Goal: Information Seeking & Learning: Learn about a topic

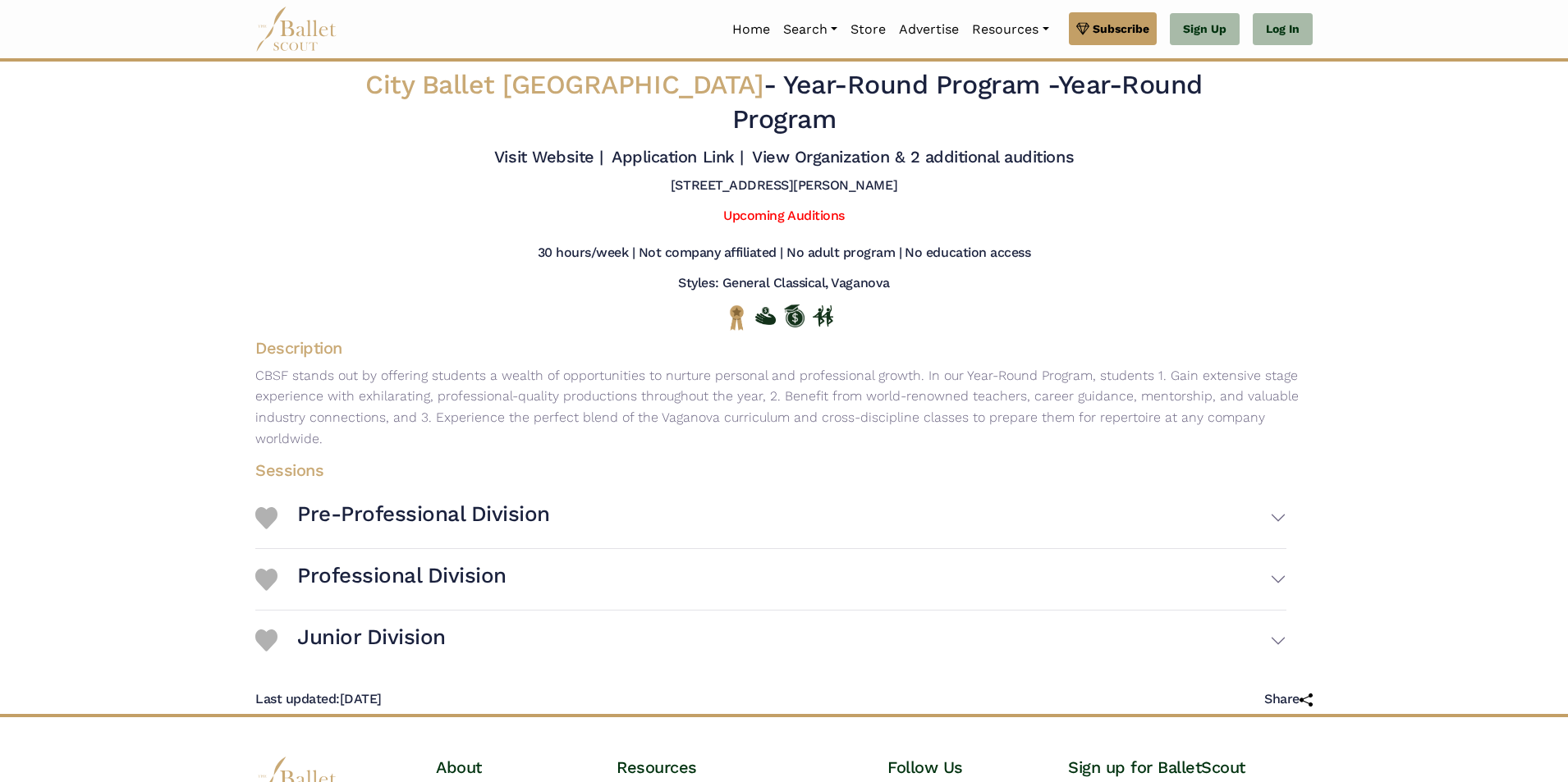
scroll to position [169, 0]
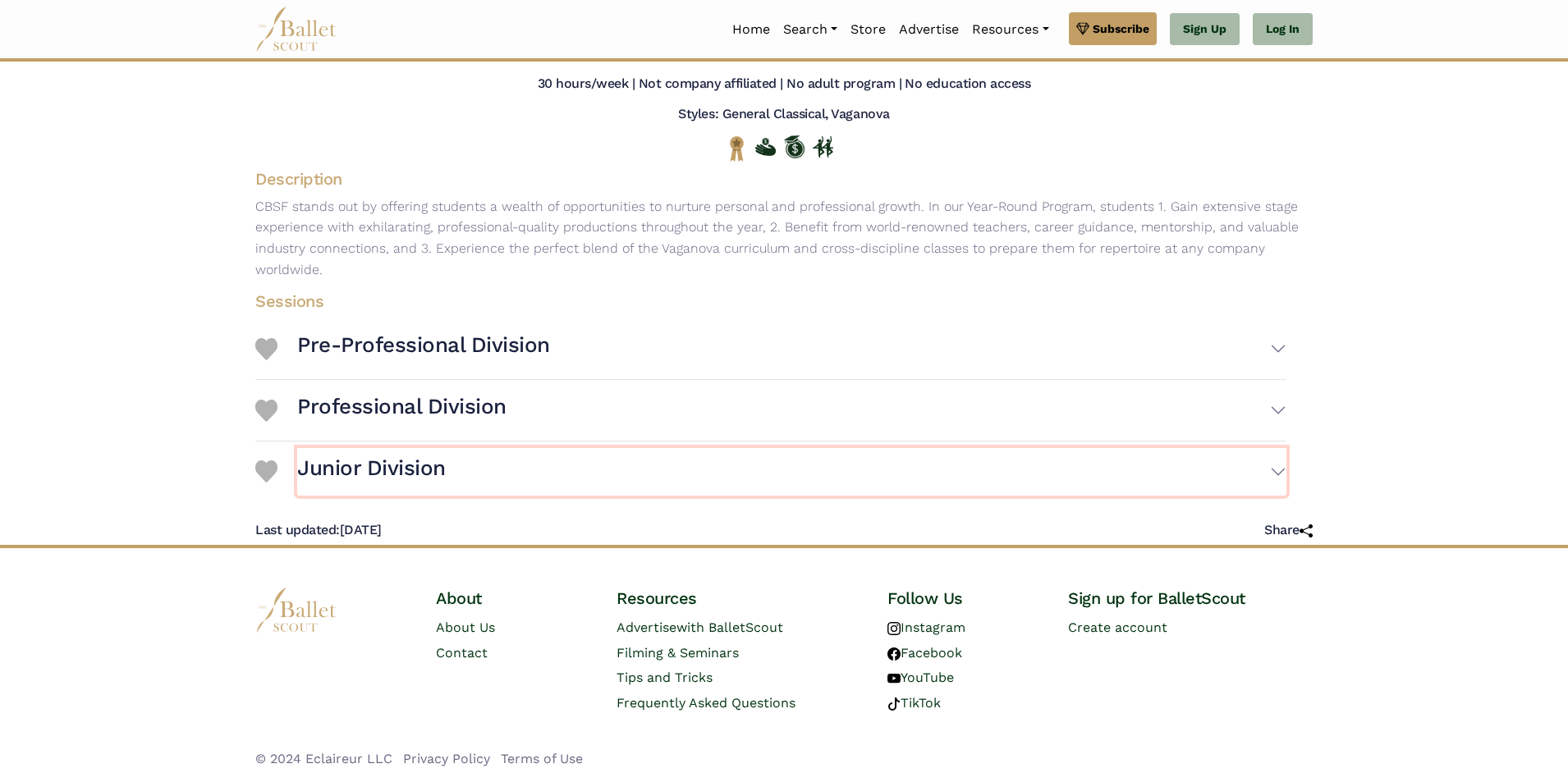
click at [524, 470] on button "Junior Division" at bounding box center [792, 473] width 990 height 48
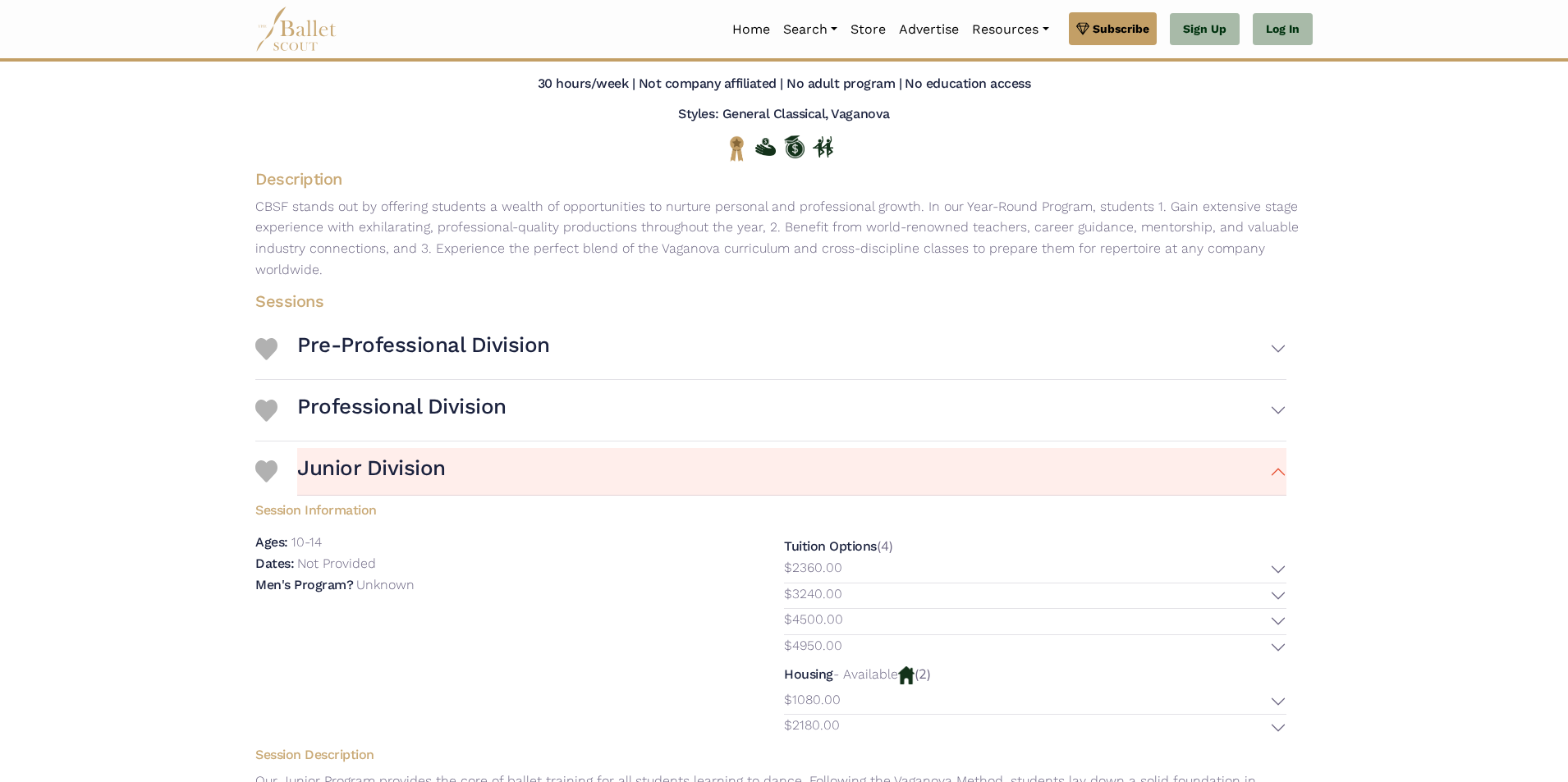
drag, startPoint x: 290, startPoint y: 542, endPoint x: 385, endPoint y: 541, distance: 95.0
click at [385, 541] on div "Ages: 10-14" at bounding box center [506, 543] width 502 height 21
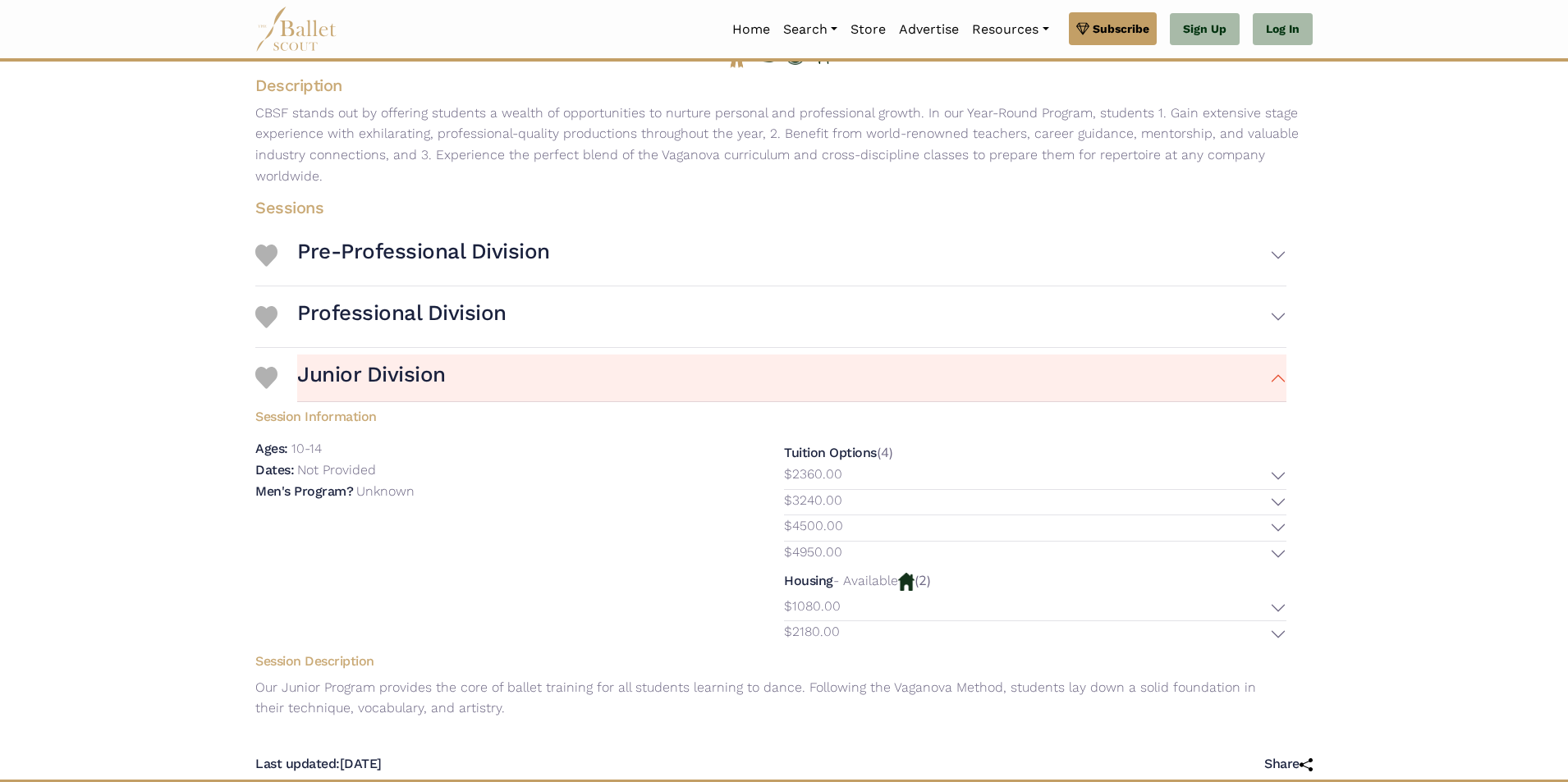
scroll to position [415, 0]
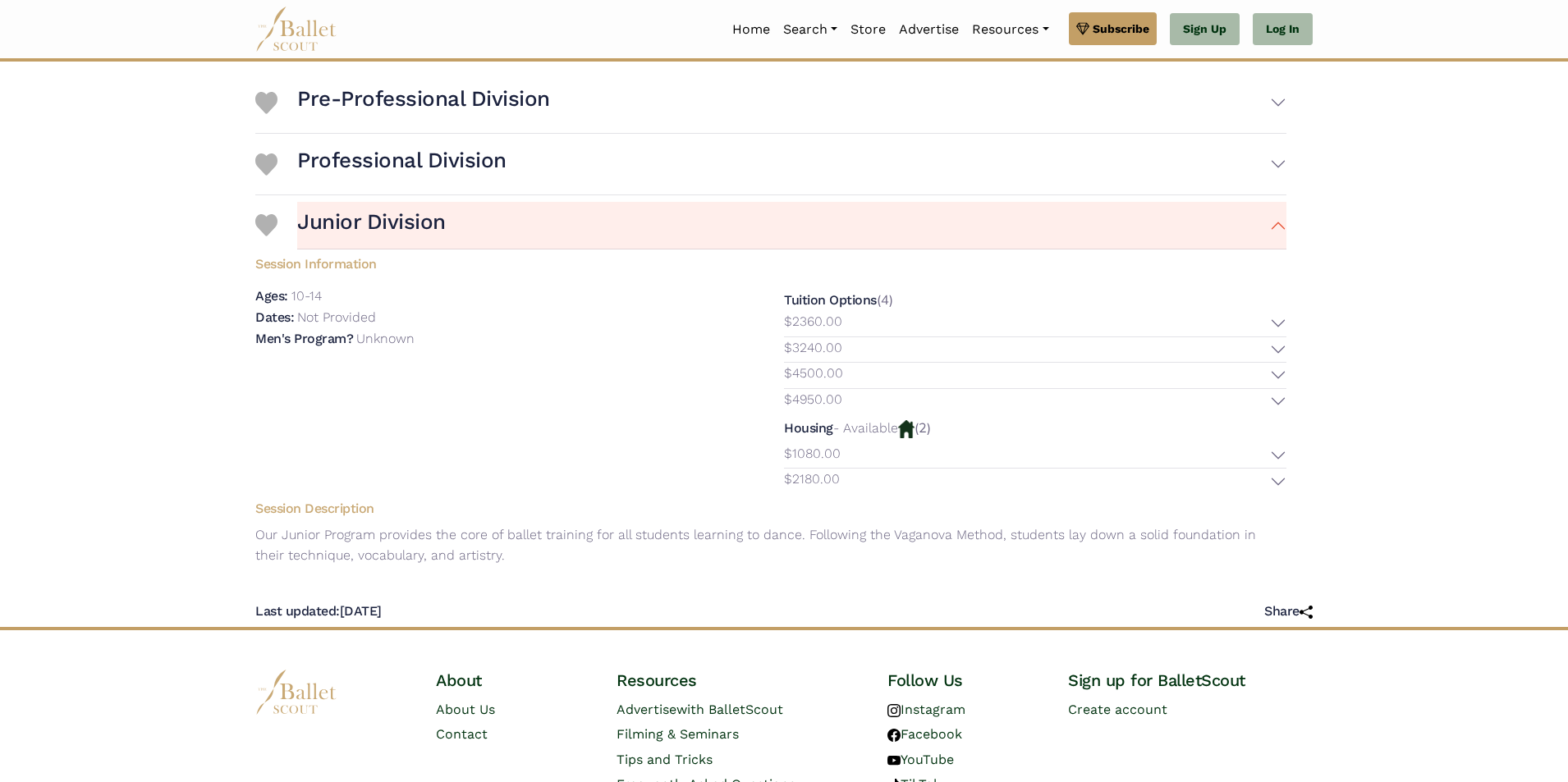
drag, startPoint x: 573, startPoint y: 539, endPoint x: 576, endPoint y: 552, distance: 13.3
click at [576, 552] on p "Our Junior Program provides the core of ballet training for all students learni…" at bounding box center [771, 546] width 1058 height 42
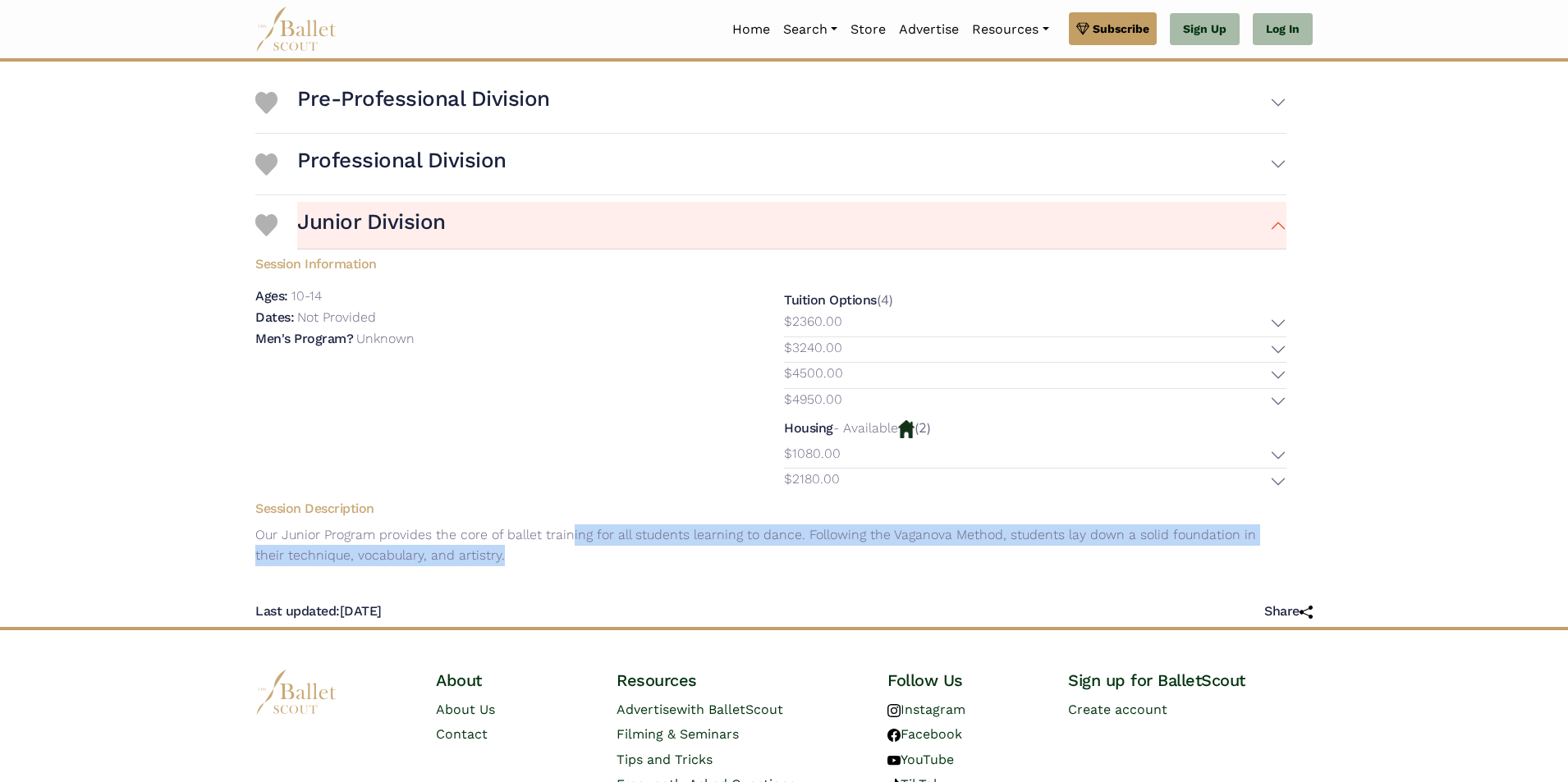
click at [576, 552] on p "Our Junior Program provides the core of ballet training for all students learni…" at bounding box center [771, 546] width 1058 height 42
drag, startPoint x: 576, startPoint y: 552, endPoint x: 578, endPoint y: 523, distance: 29.1
click at [578, 523] on div "Session Description Our Junior Program provides the core of ballet training for…" at bounding box center [771, 535] width 1058 height 83
drag, startPoint x: 578, startPoint y: 523, endPoint x: 590, endPoint y: 549, distance: 28.6
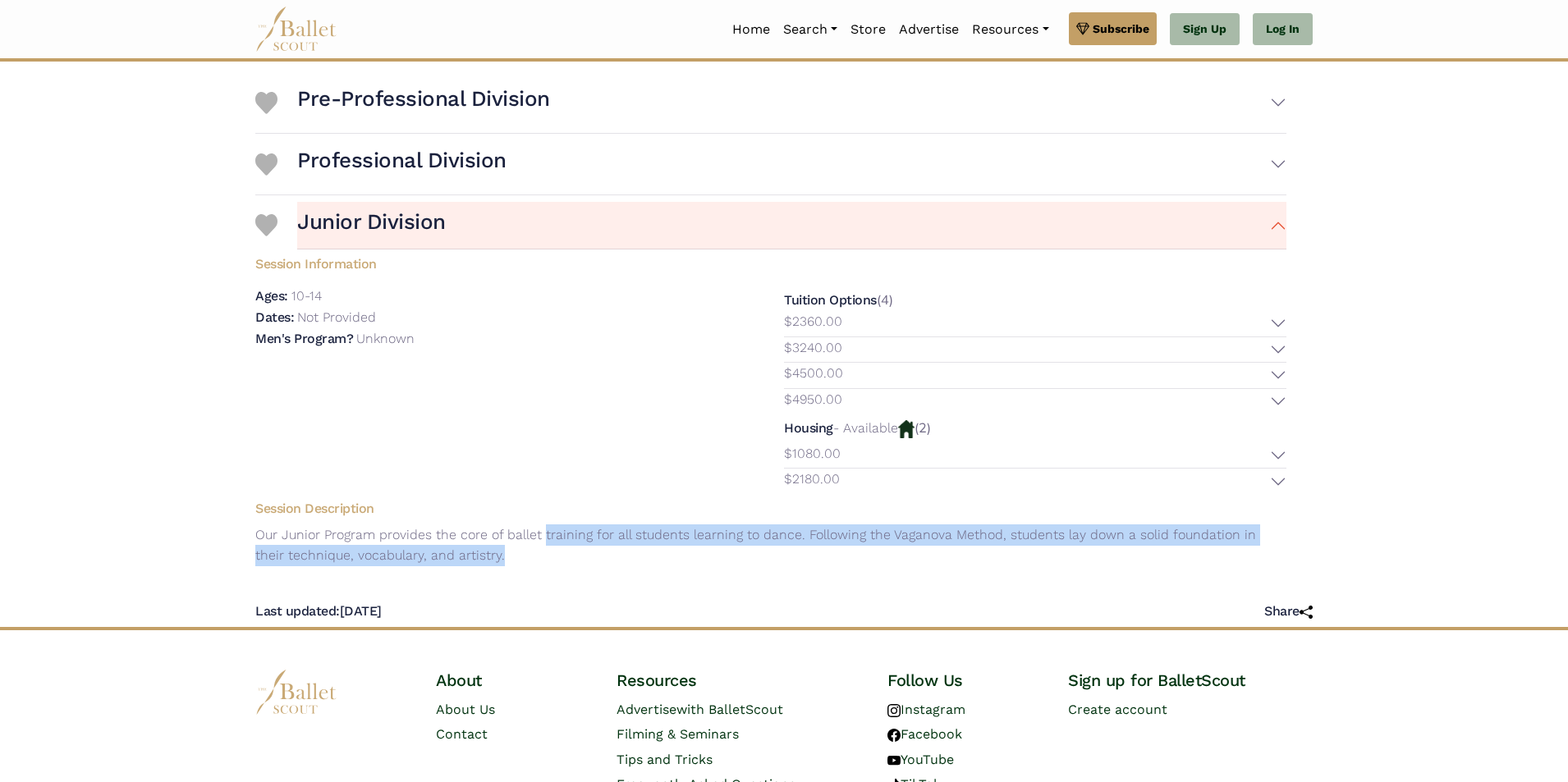
click at [590, 549] on div "Session Description Our Junior Program provides the core of ballet training for…" at bounding box center [771, 535] width 1058 height 83
click at [590, 549] on p "Our Junior Program provides the core of ballet training for all students learni…" at bounding box center [771, 546] width 1058 height 42
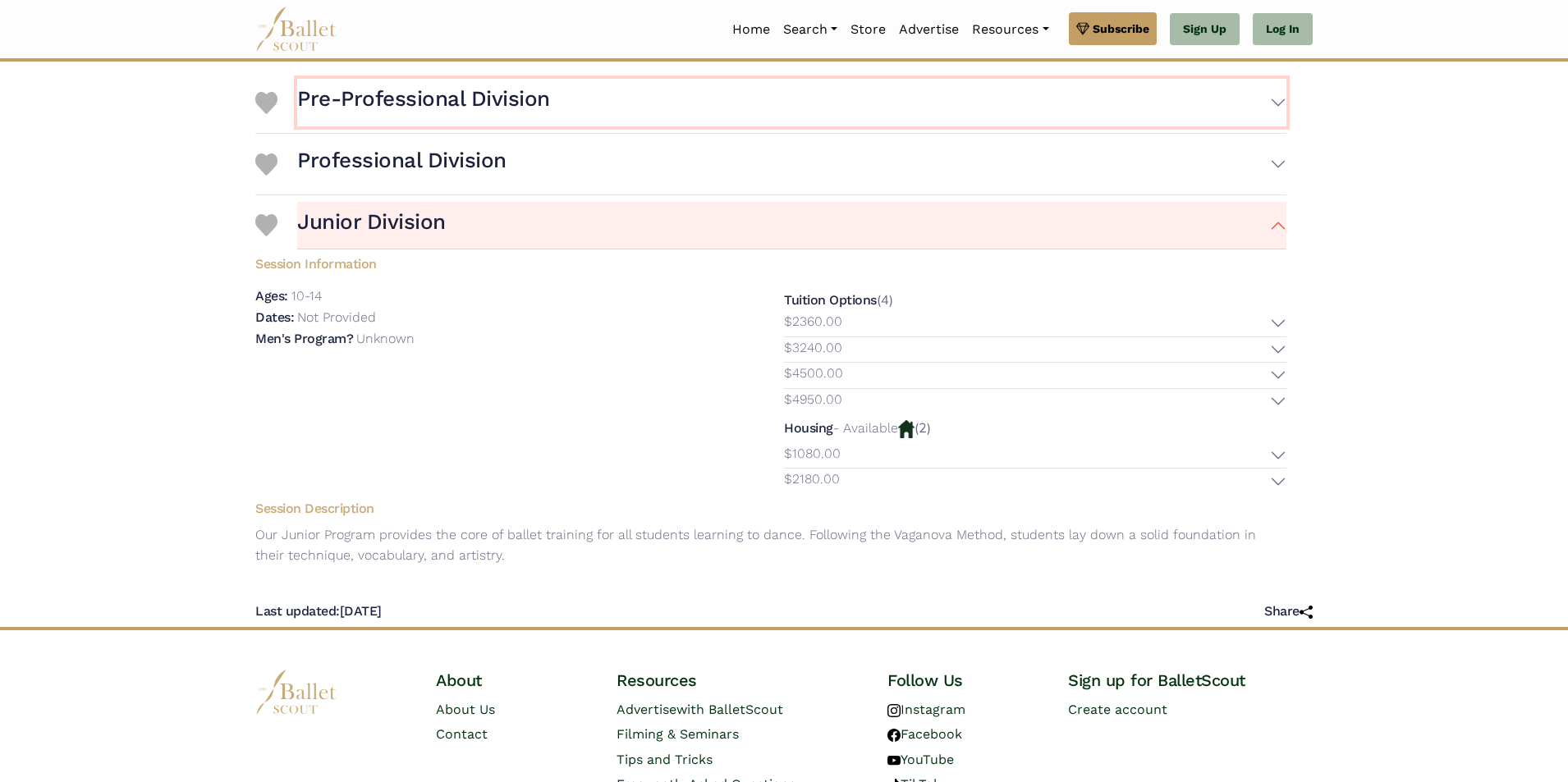
click at [469, 95] on h3 "Pre-Professional Division" at bounding box center [423, 99] width 253 height 28
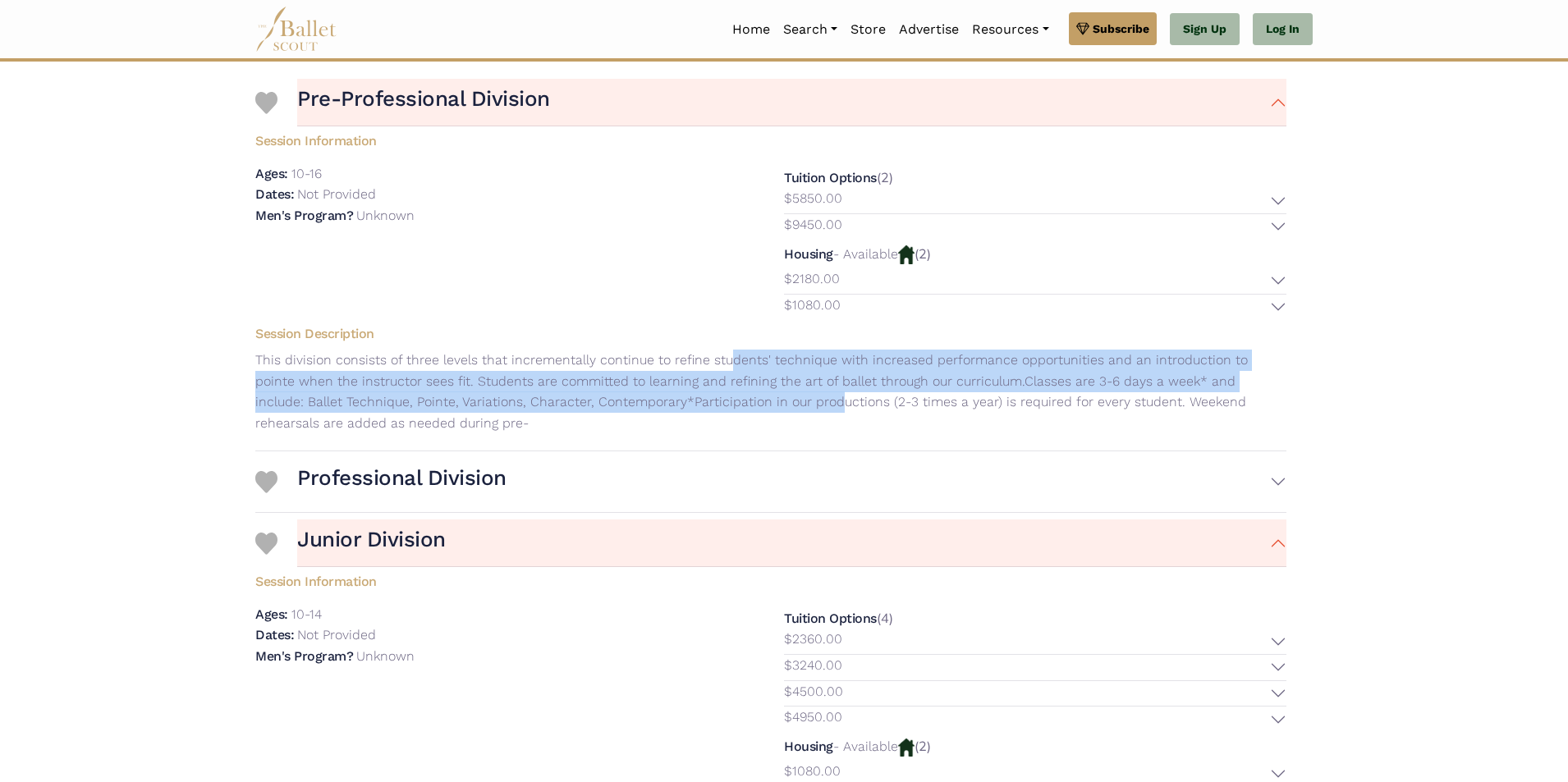
drag, startPoint x: 736, startPoint y: 364, endPoint x: 744, endPoint y: 404, distance: 40.8
click at [744, 404] on p "This division consists of three levels that incrementally continue to refine st…" at bounding box center [771, 391] width 1058 height 84
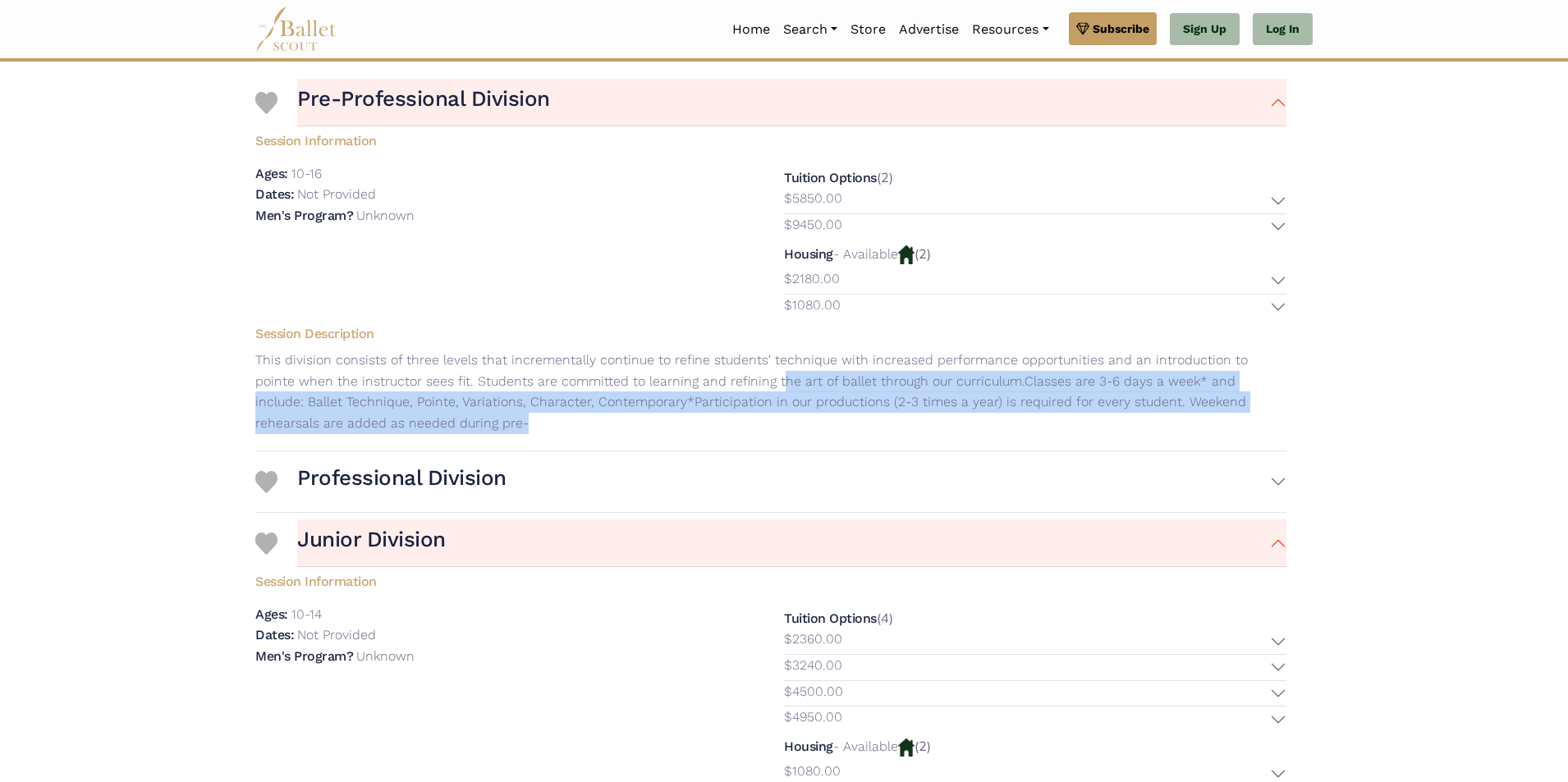
drag, startPoint x: 739, startPoint y: 375, endPoint x: 736, endPoint y: 366, distance: 9.5
click at [736, 369] on p "This division consists of three levels that incrementally continue to refine st…" at bounding box center [771, 391] width 1058 height 84
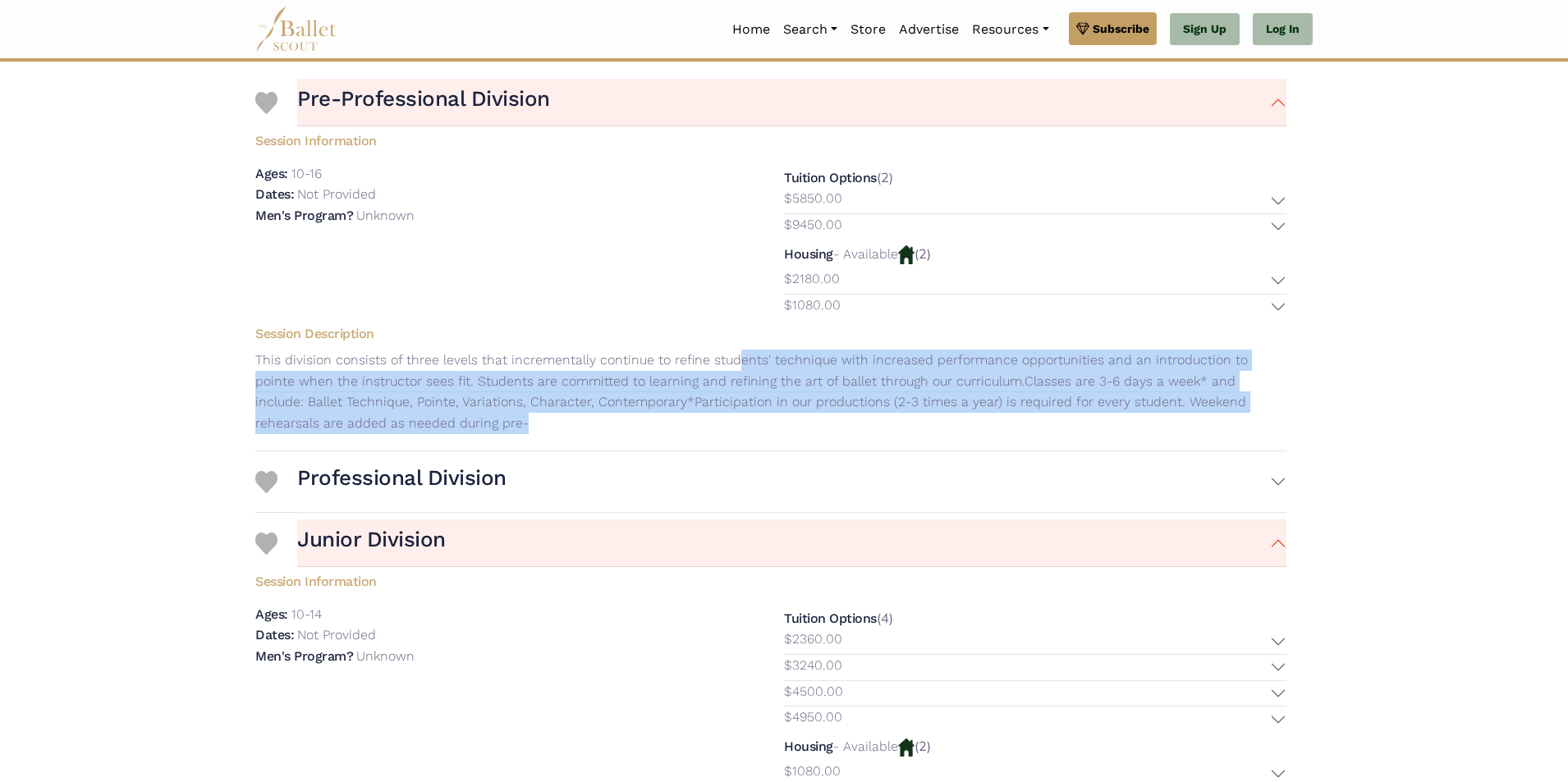
click at [736, 366] on p "This division consists of three levels that incrementally continue to refine st…" at bounding box center [771, 391] width 1058 height 84
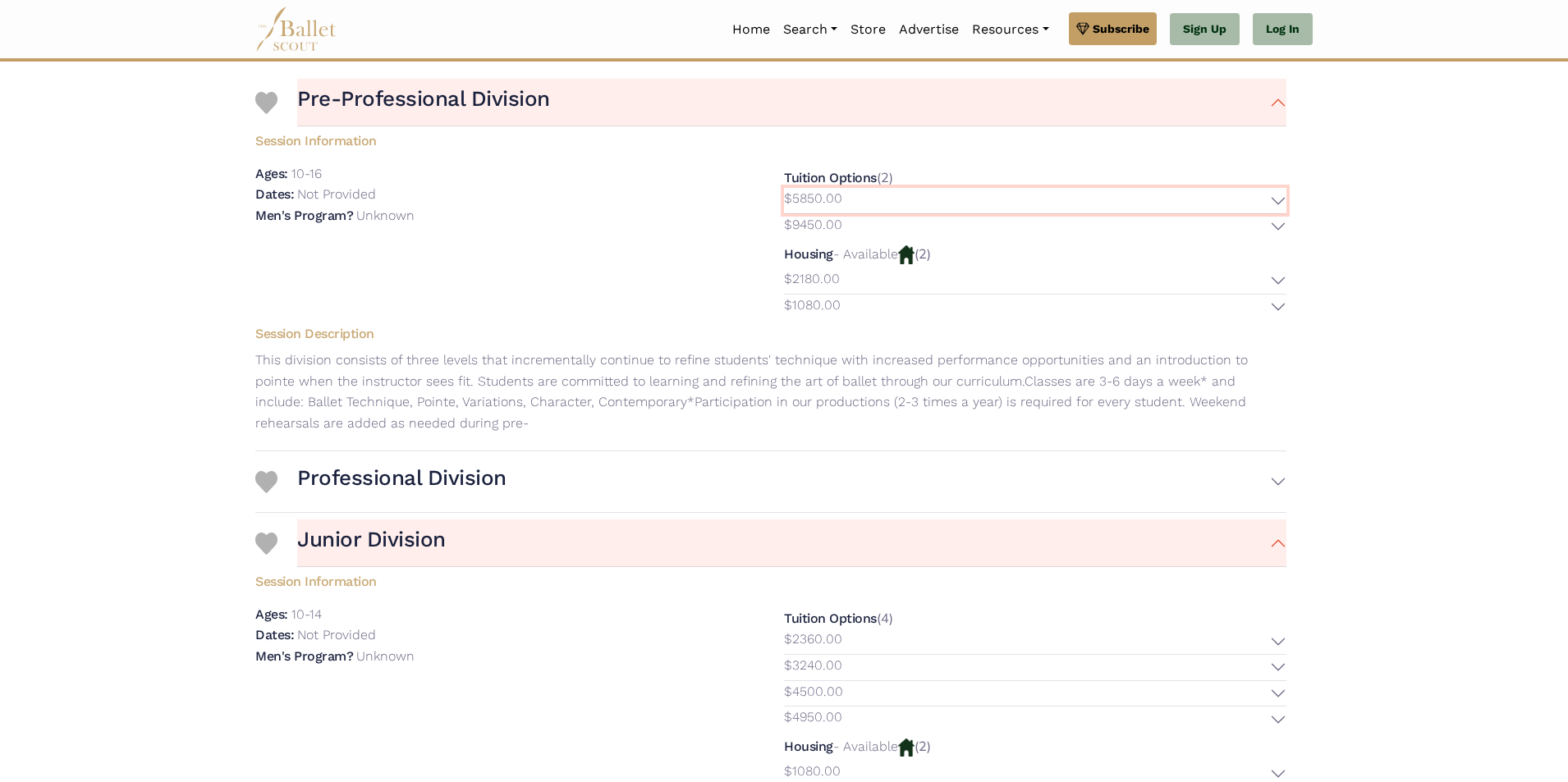
click at [1283, 198] on button "$5850.00" at bounding box center [1035, 201] width 502 height 25
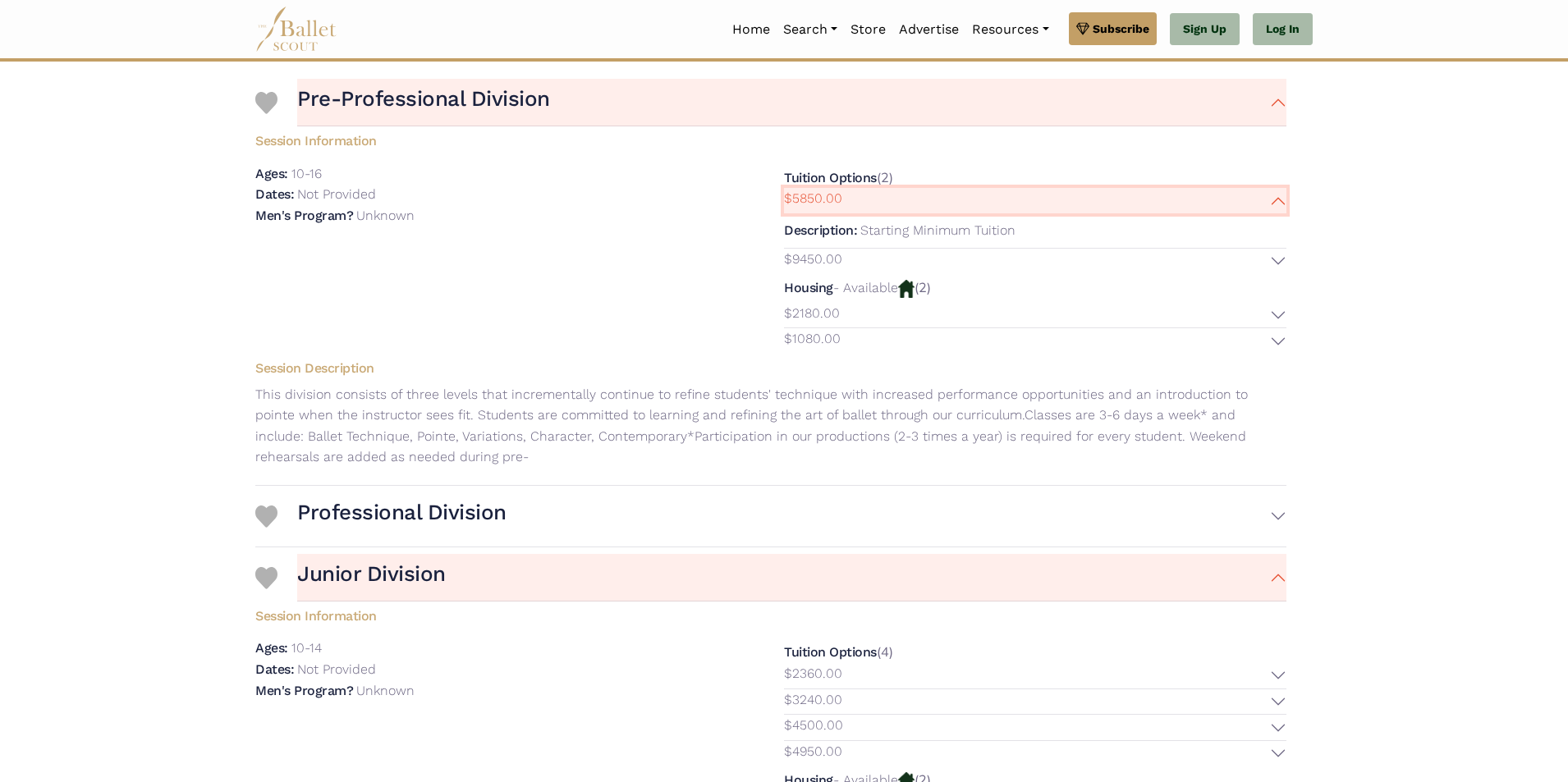
click at [1283, 198] on button "$5850.00" at bounding box center [1035, 201] width 502 height 25
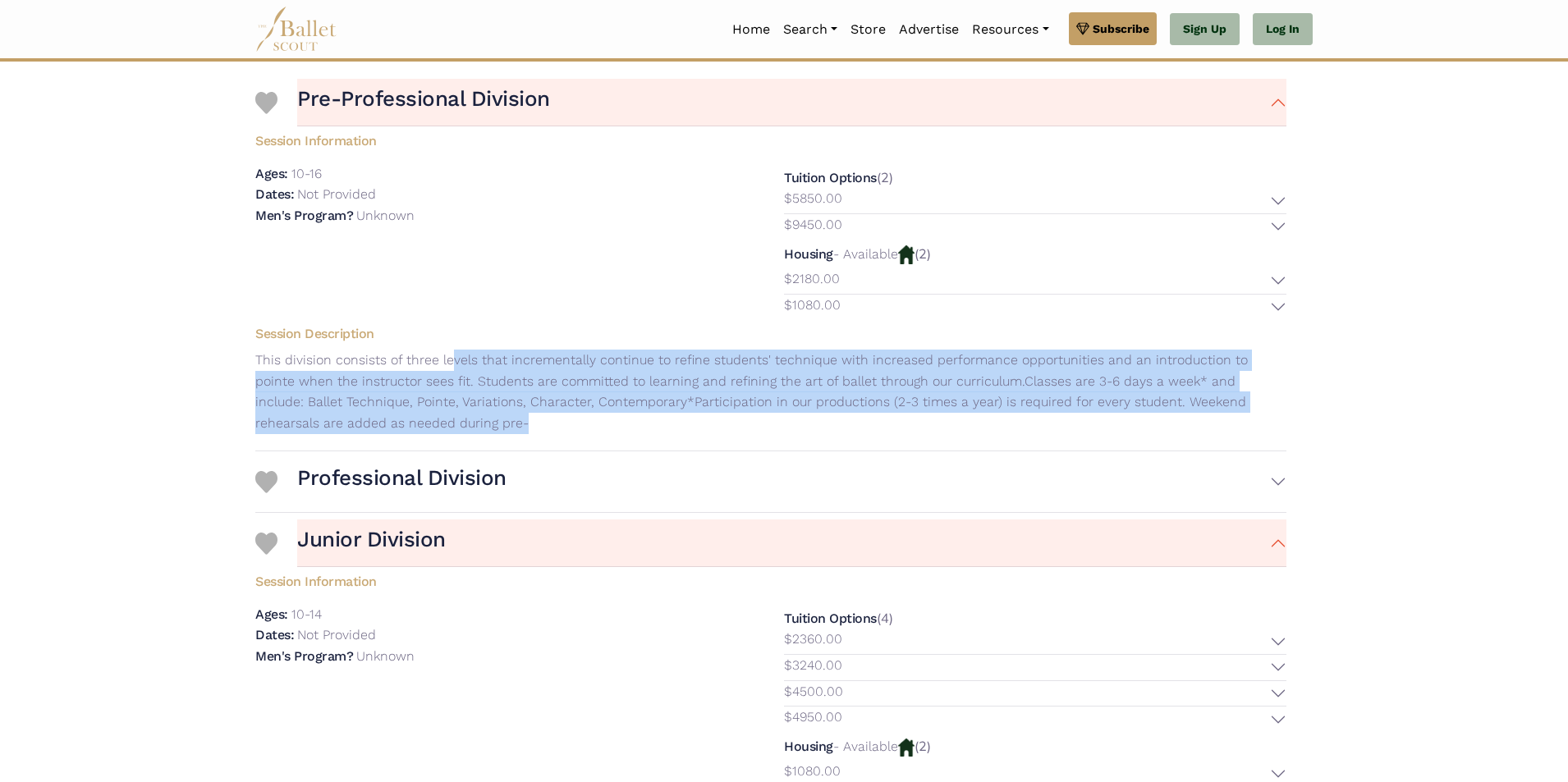
drag, startPoint x: 449, startPoint y: 410, endPoint x: 450, endPoint y: 354, distance: 56.0
click at [450, 354] on p "This division consists of three levels that incrementally continue to refine st…" at bounding box center [771, 391] width 1058 height 84
drag, startPoint x: 450, startPoint y: 354, endPoint x: 476, endPoint y: 443, distance: 92.7
click at [476, 443] on div "Session Description This division consists of three levels that incrementally c…" at bounding box center [771, 381] width 1058 height 125
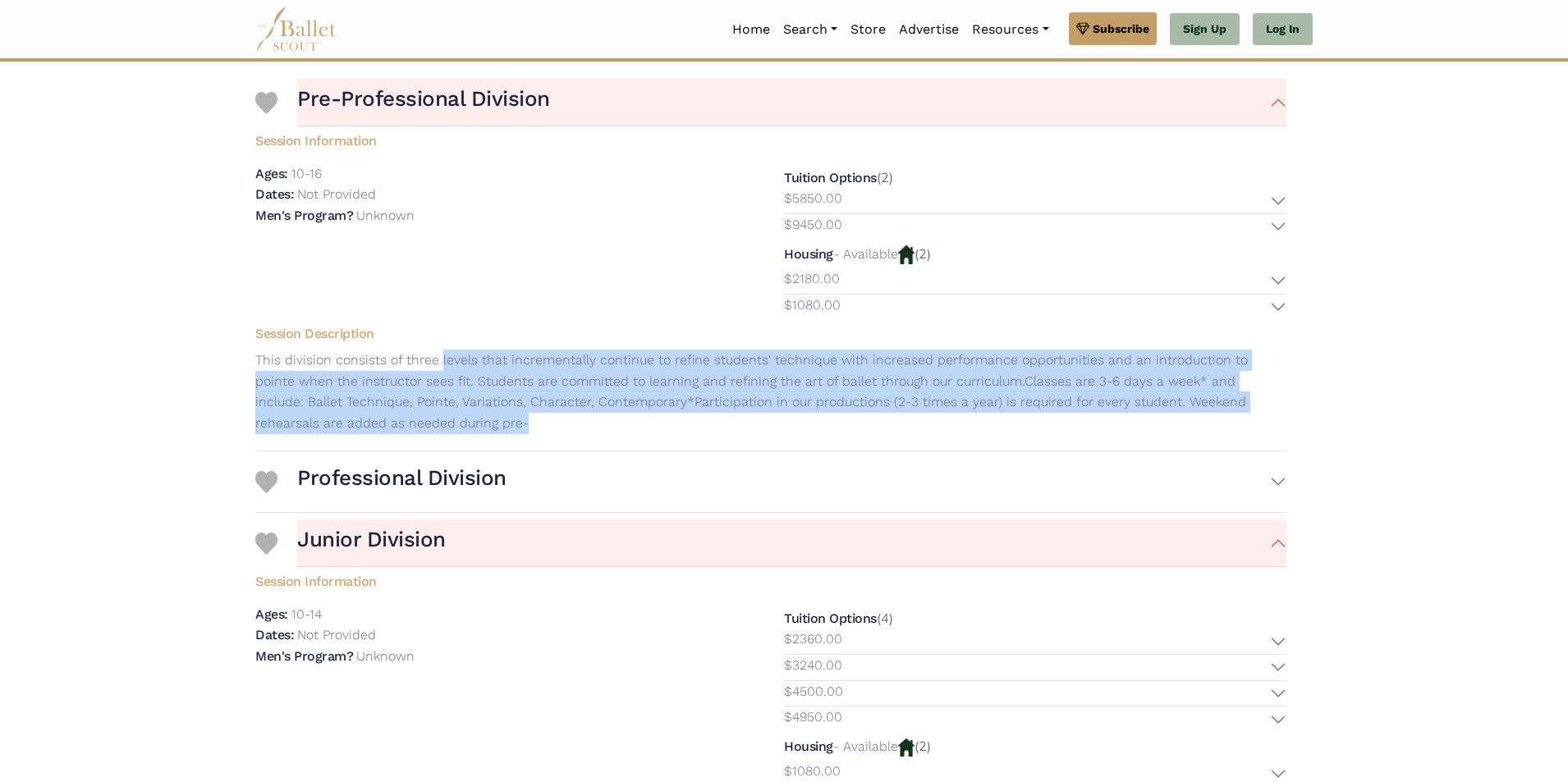
click at [476, 443] on div "Session Description This division consists of three levels that incrementally c…" at bounding box center [771, 381] width 1058 height 125
drag, startPoint x: 476, startPoint y: 438, endPoint x: 468, endPoint y: 354, distance: 84.4
click at [468, 354] on div "Session Description This division consists of three levels that incrementally c…" at bounding box center [771, 381] width 1058 height 125
click at [468, 354] on p "This division consists of three levels that incrementally continue to refine st…" at bounding box center [771, 391] width 1058 height 84
drag, startPoint x: 468, startPoint y: 354, endPoint x: 470, endPoint y: 420, distance: 66.0
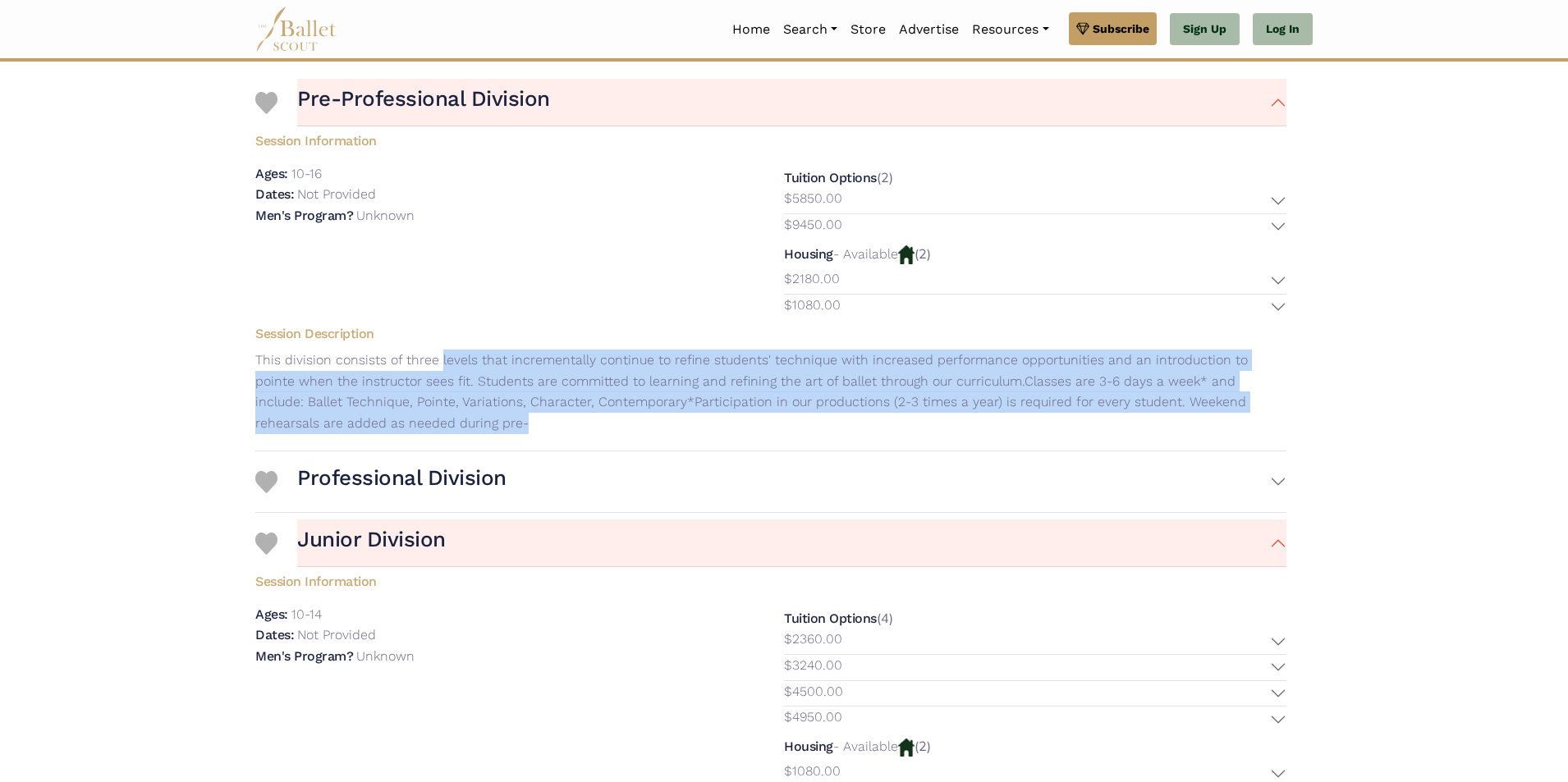
click at [470, 420] on p "This division consists of three levels that incrementally continue to refine st…" at bounding box center [771, 391] width 1058 height 84
drag, startPoint x: 470, startPoint y: 420, endPoint x: 459, endPoint y: 350, distance: 70.9
click at [459, 350] on p "This division consists of three levels that incrementally continue to refine st…" at bounding box center [771, 391] width 1058 height 84
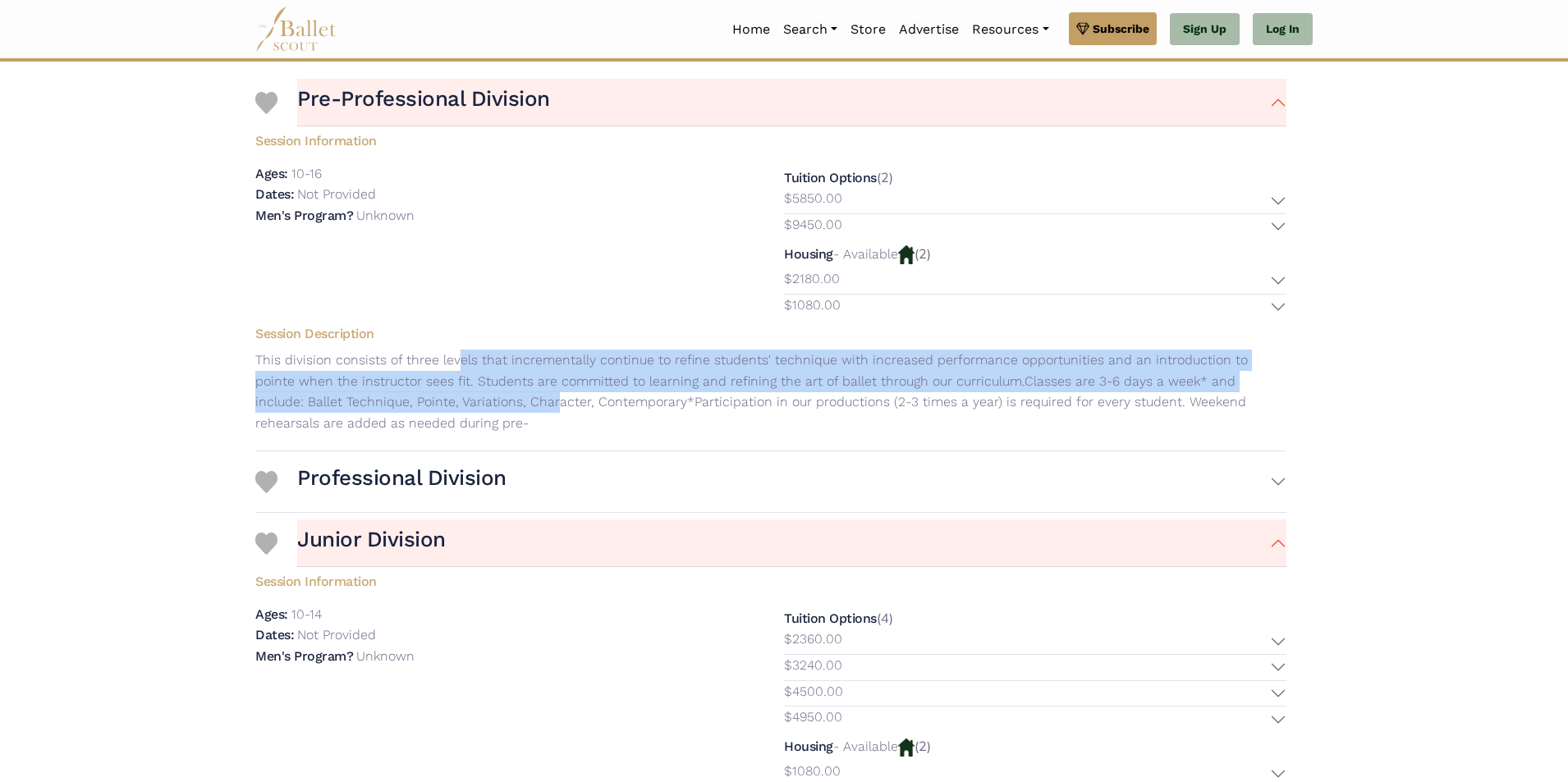
drag, startPoint x: 459, startPoint y: 350, endPoint x: 466, endPoint y: 407, distance: 57.4
click at [465, 407] on p "This division consists of three levels that incrementally continue to refine st…" at bounding box center [771, 391] width 1058 height 84
click at [466, 408] on p "This division consists of three levels that incrementally continue to refine st…" at bounding box center [771, 391] width 1058 height 84
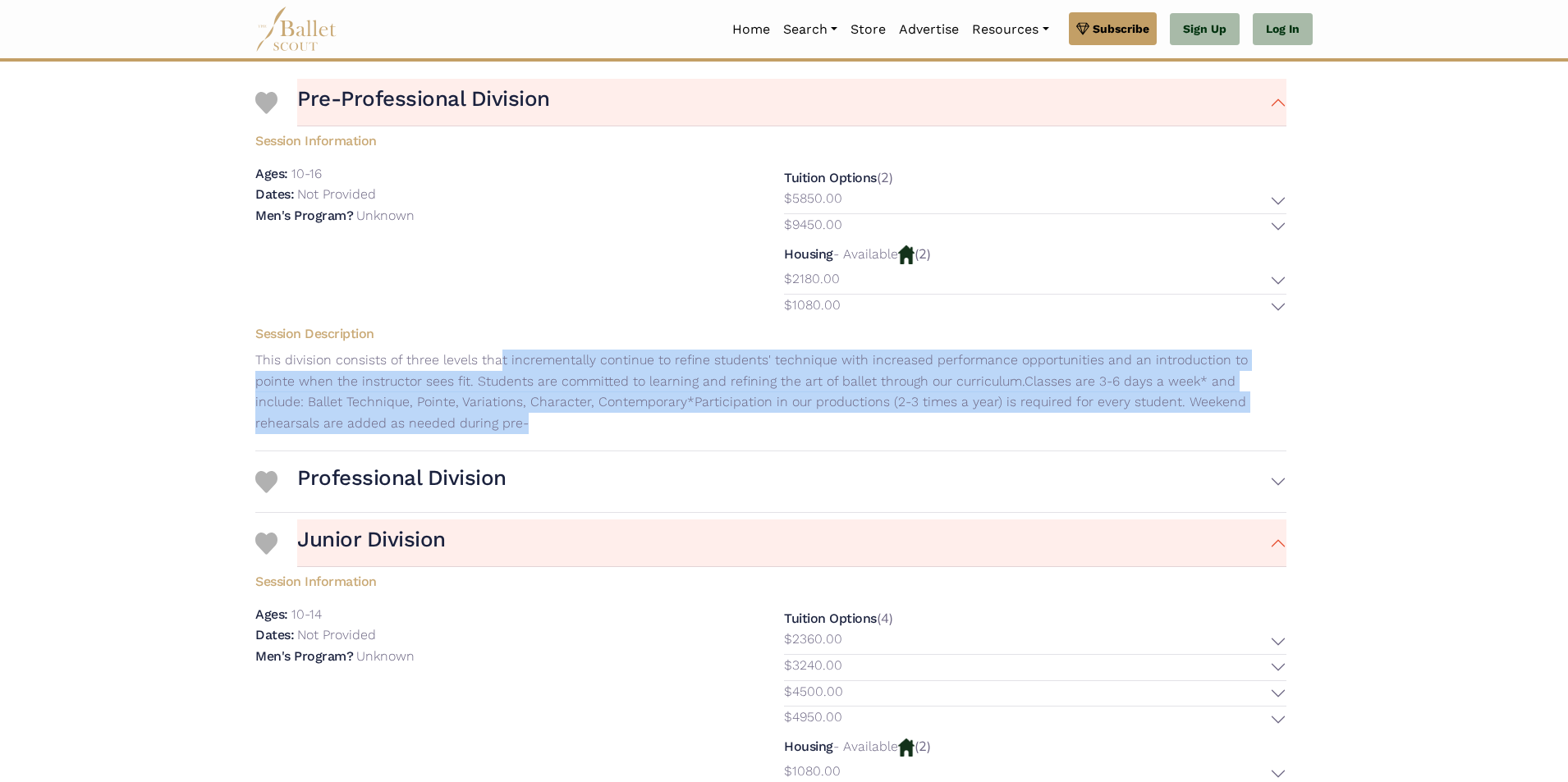
drag, startPoint x: 501, startPoint y: 351, endPoint x: 539, endPoint y: 430, distance: 87.7
click at [539, 430] on div "Session Description This division consists of three levels that incrementally c…" at bounding box center [771, 381] width 1058 height 125
click at [539, 430] on p "This division consists of three levels that incrementally continue to refine st…" at bounding box center [771, 391] width 1058 height 84
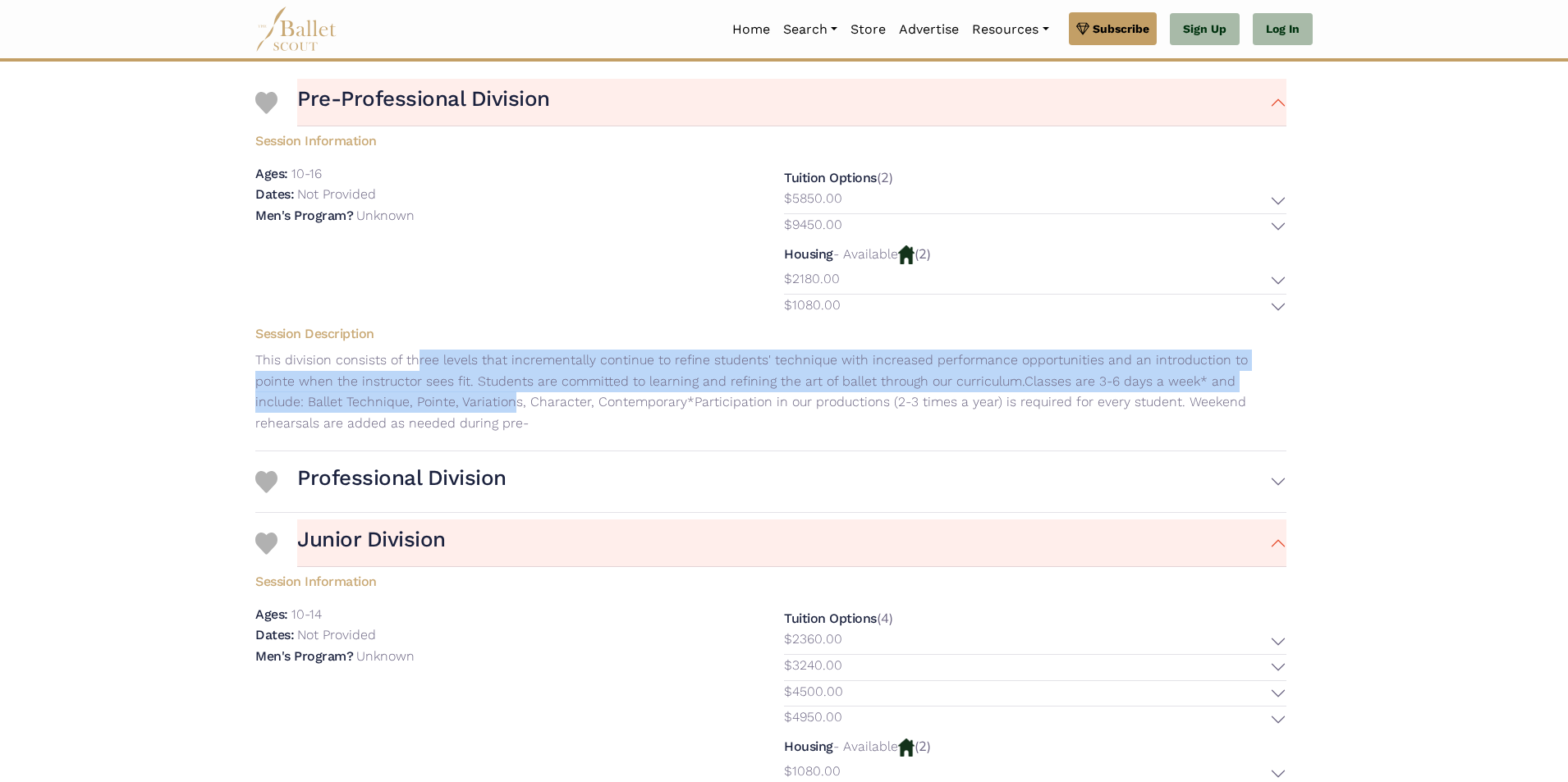
drag, startPoint x: 417, startPoint y: 352, endPoint x: 427, endPoint y: 404, distance: 53.0
click at [427, 404] on p "This division consists of three levels that incrementally continue to refine st…" at bounding box center [771, 391] width 1058 height 84
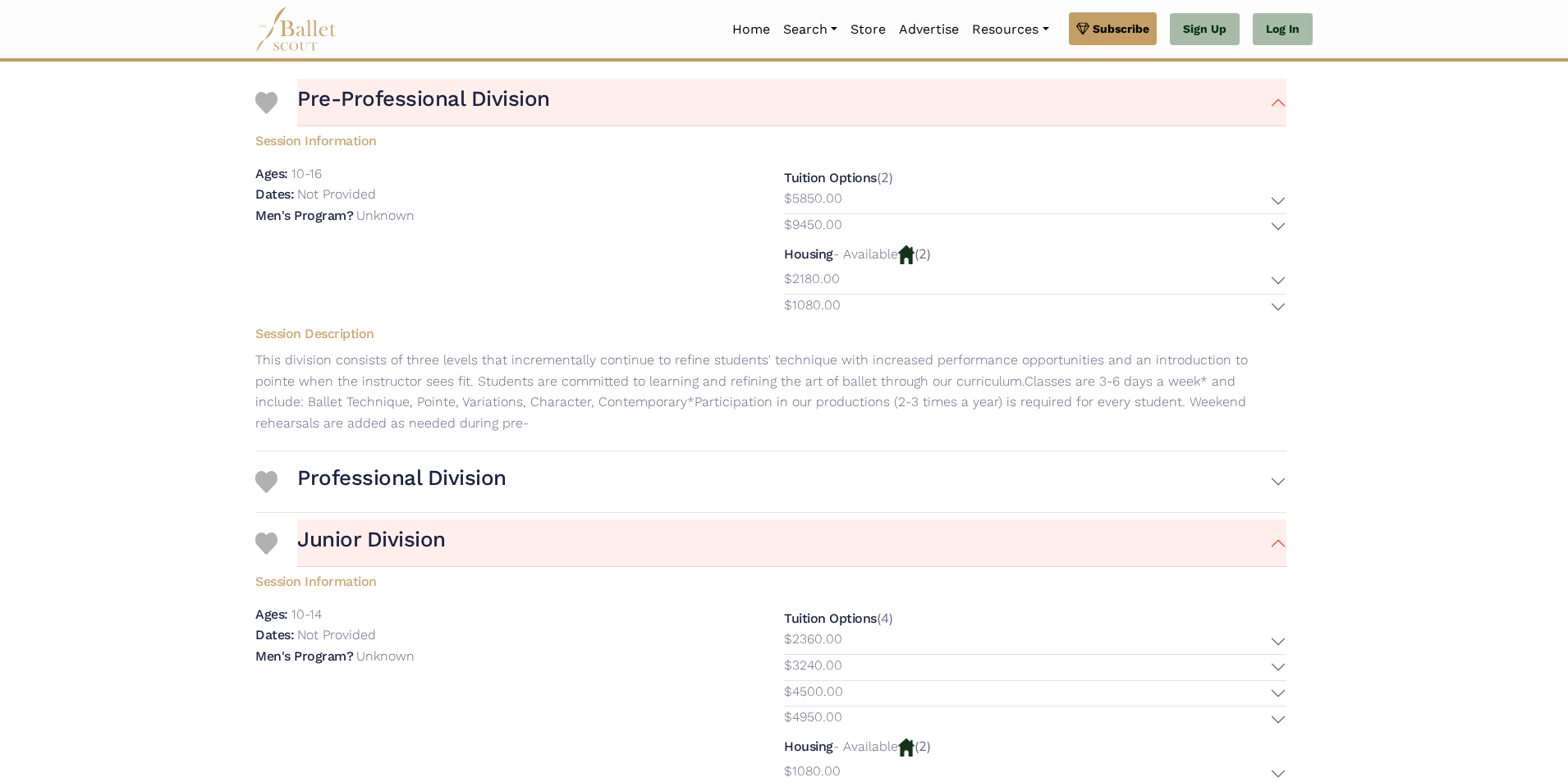
click at [430, 410] on p "This division consists of three levels that incrementally continue to refine st…" at bounding box center [771, 391] width 1058 height 84
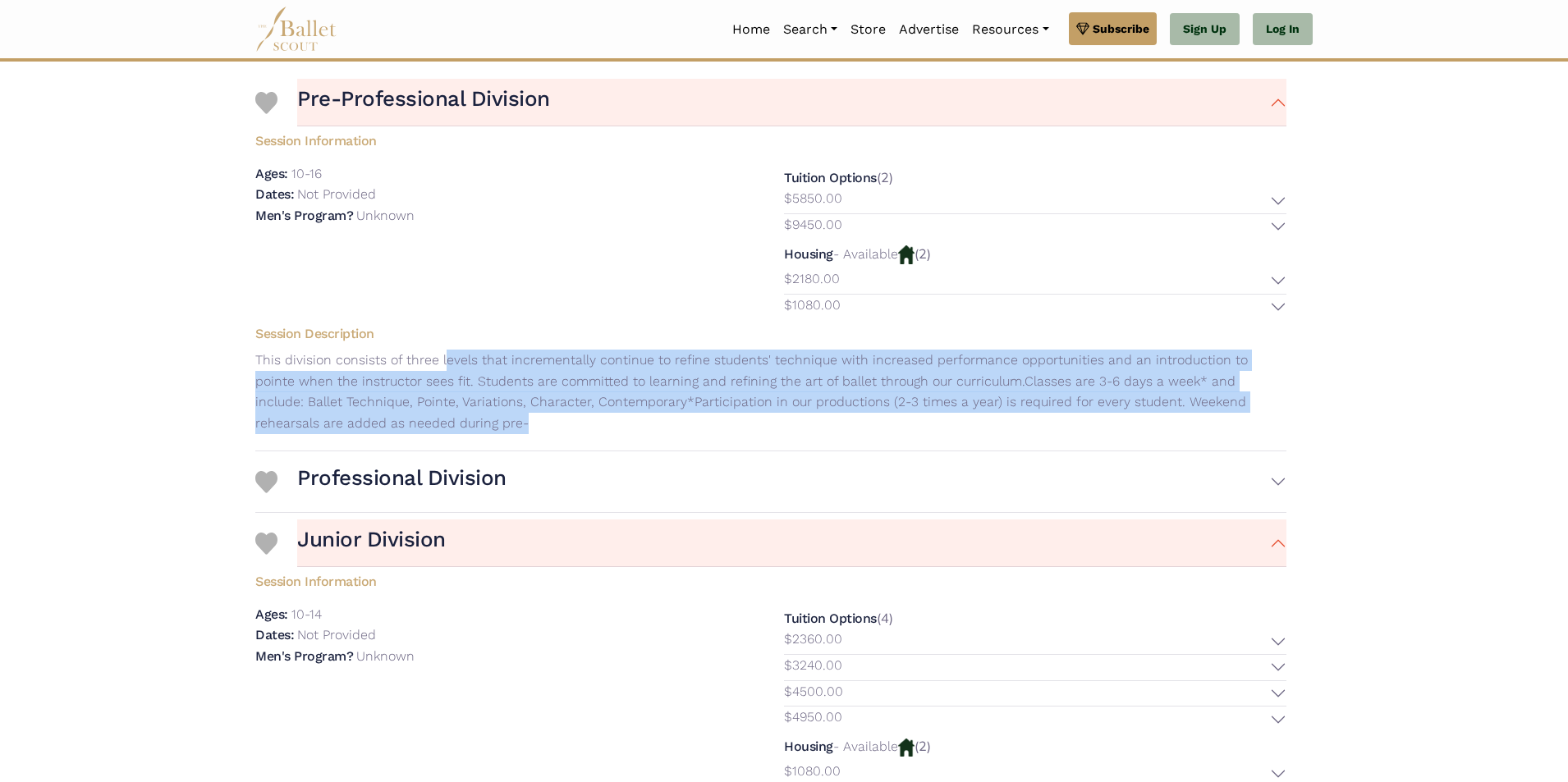
drag, startPoint x: 434, startPoint y: 434, endPoint x: 443, endPoint y: 364, distance: 70.6
click at [443, 364] on div "Session Description This division consists of three levels that incrementally c…" at bounding box center [771, 381] width 1058 height 125
click at [443, 364] on p "This division consists of three levels that incrementally continue to refine st…" at bounding box center [771, 391] width 1058 height 84
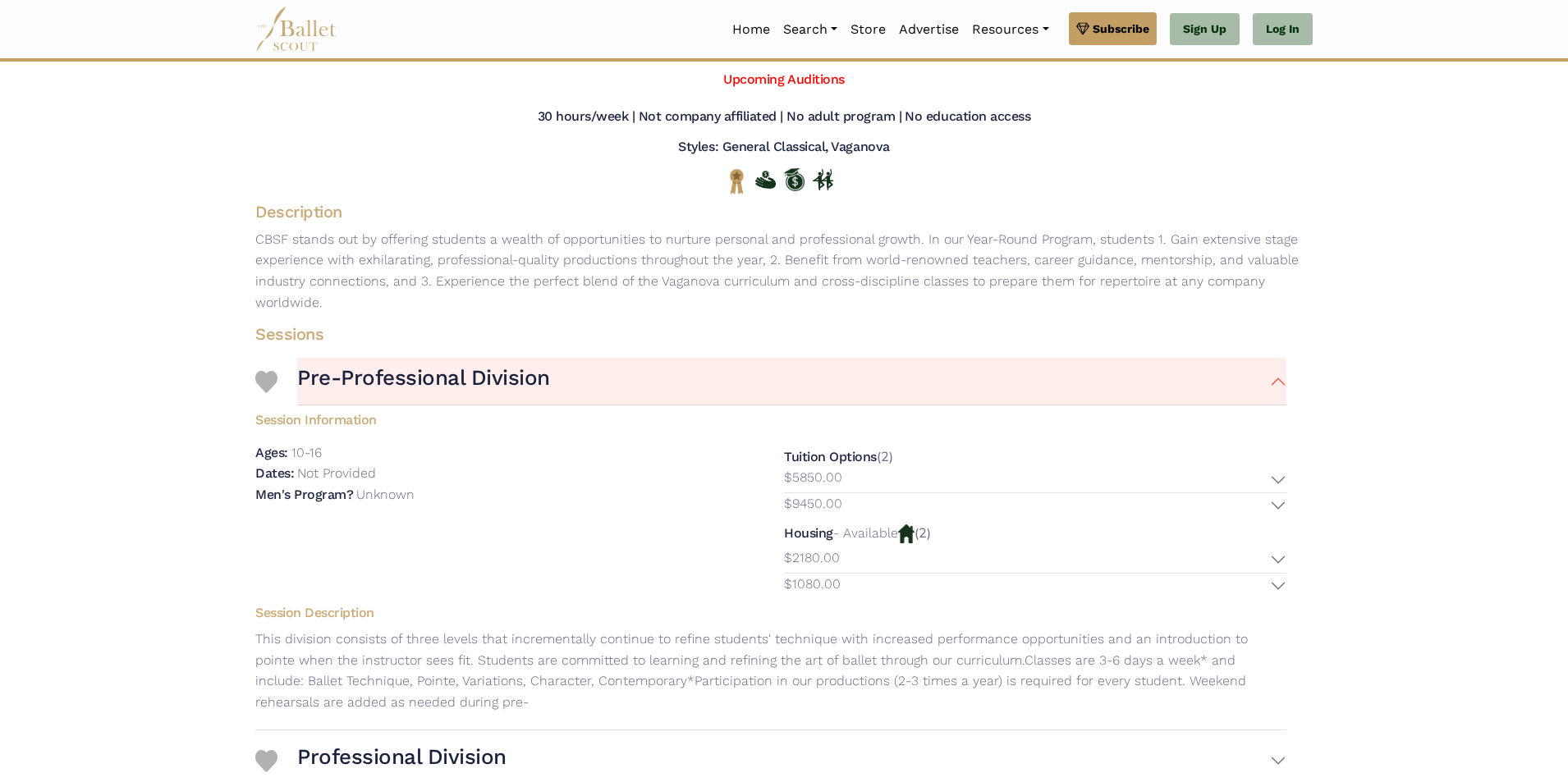
scroll to position [0, 0]
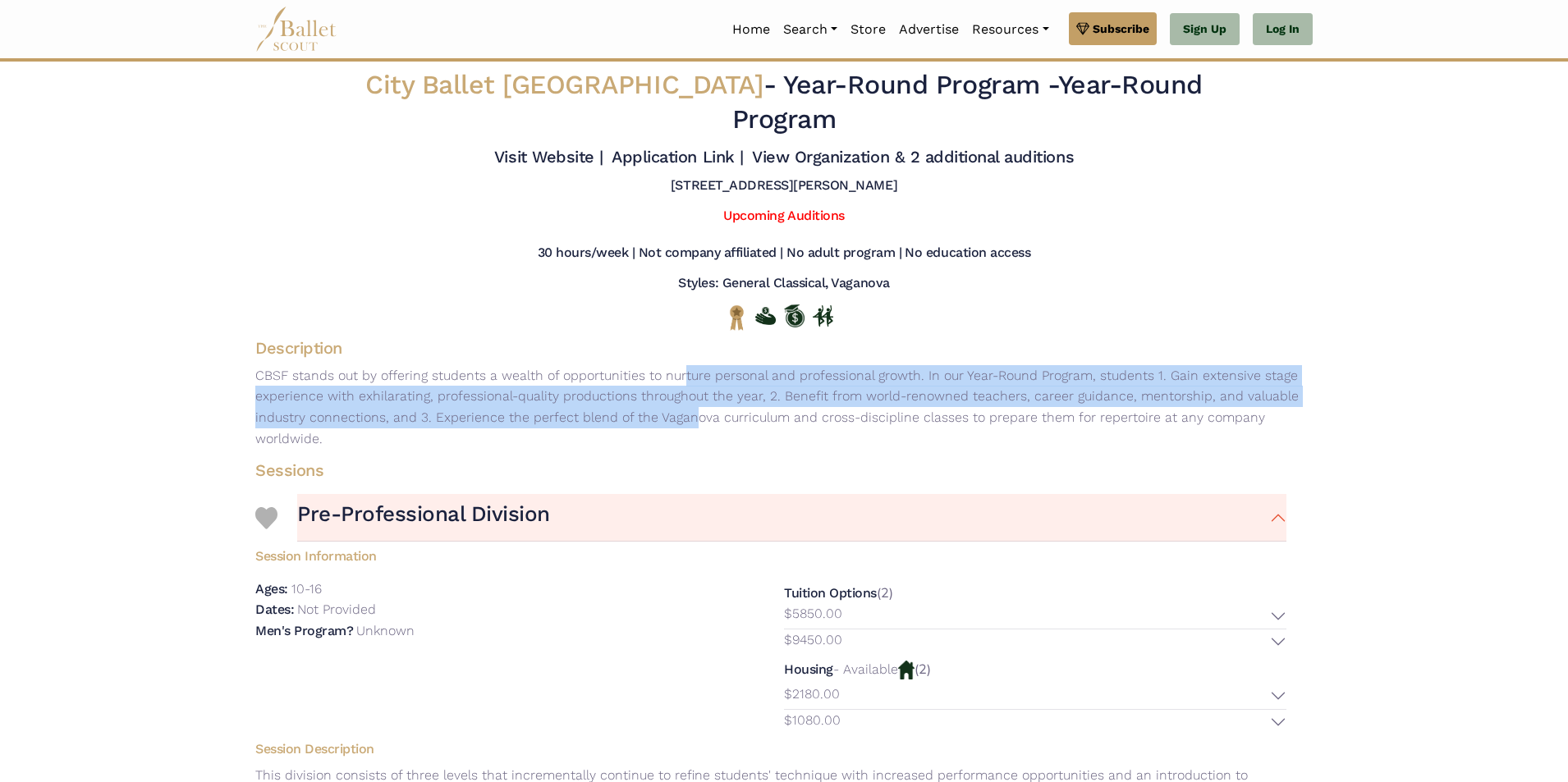
drag, startPoint x: 556, startPoint y: 401, endPoint x: 556, endPoint y: 426, distance: 25.0
click at [556, 426] on p "CBSF stands out by offering students a wealth of opportunities to nurture perso…" at bounding box center [784, 406] width 1084 height 84
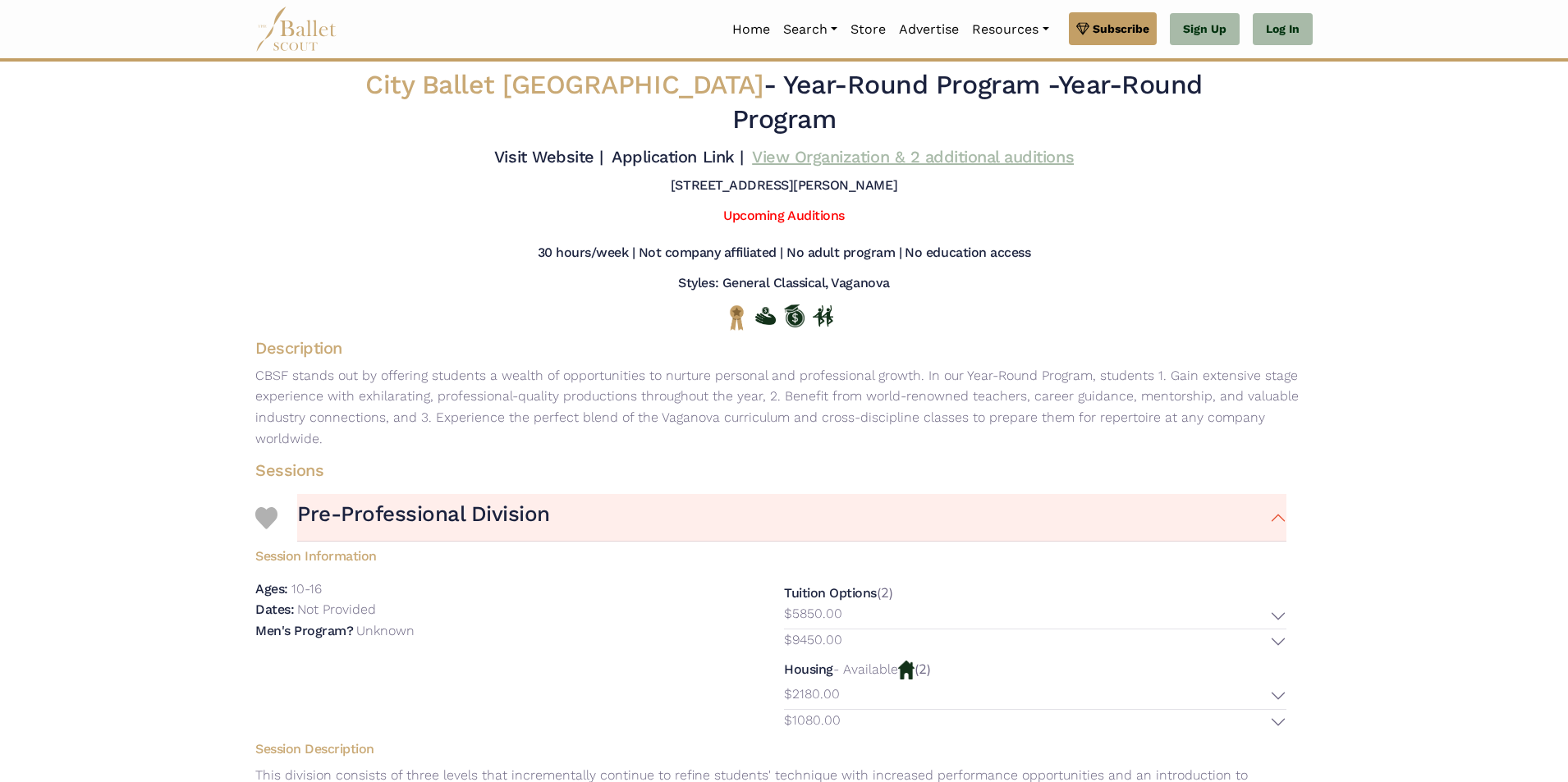
click at [859, 149] on link "View Organization & 2 additional auditions" at bounding box center [913, 157] width 322 height 20
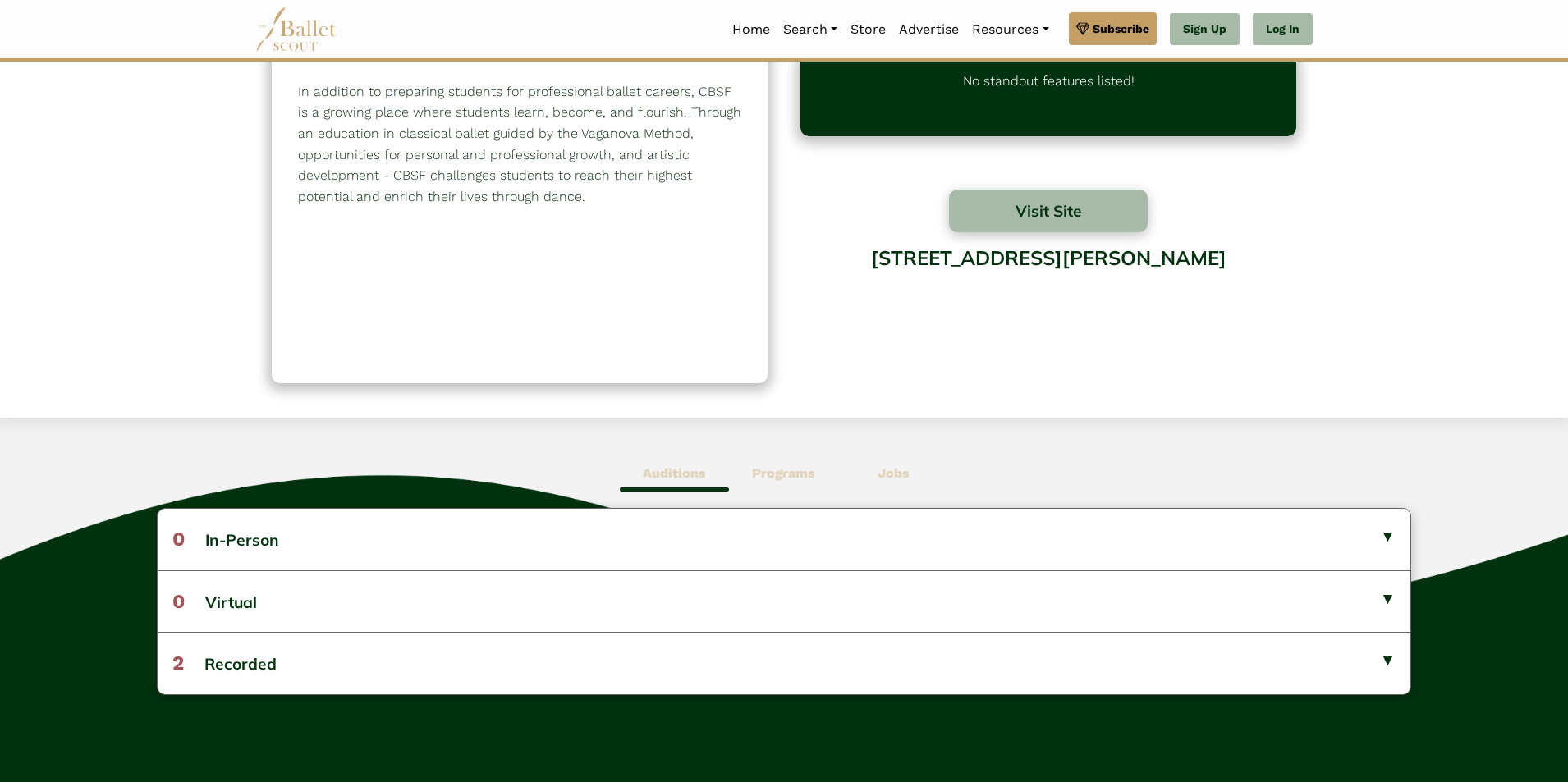
scroll to position [164, 0]
